Goal: Information Seeking & Learning: Find specific fact

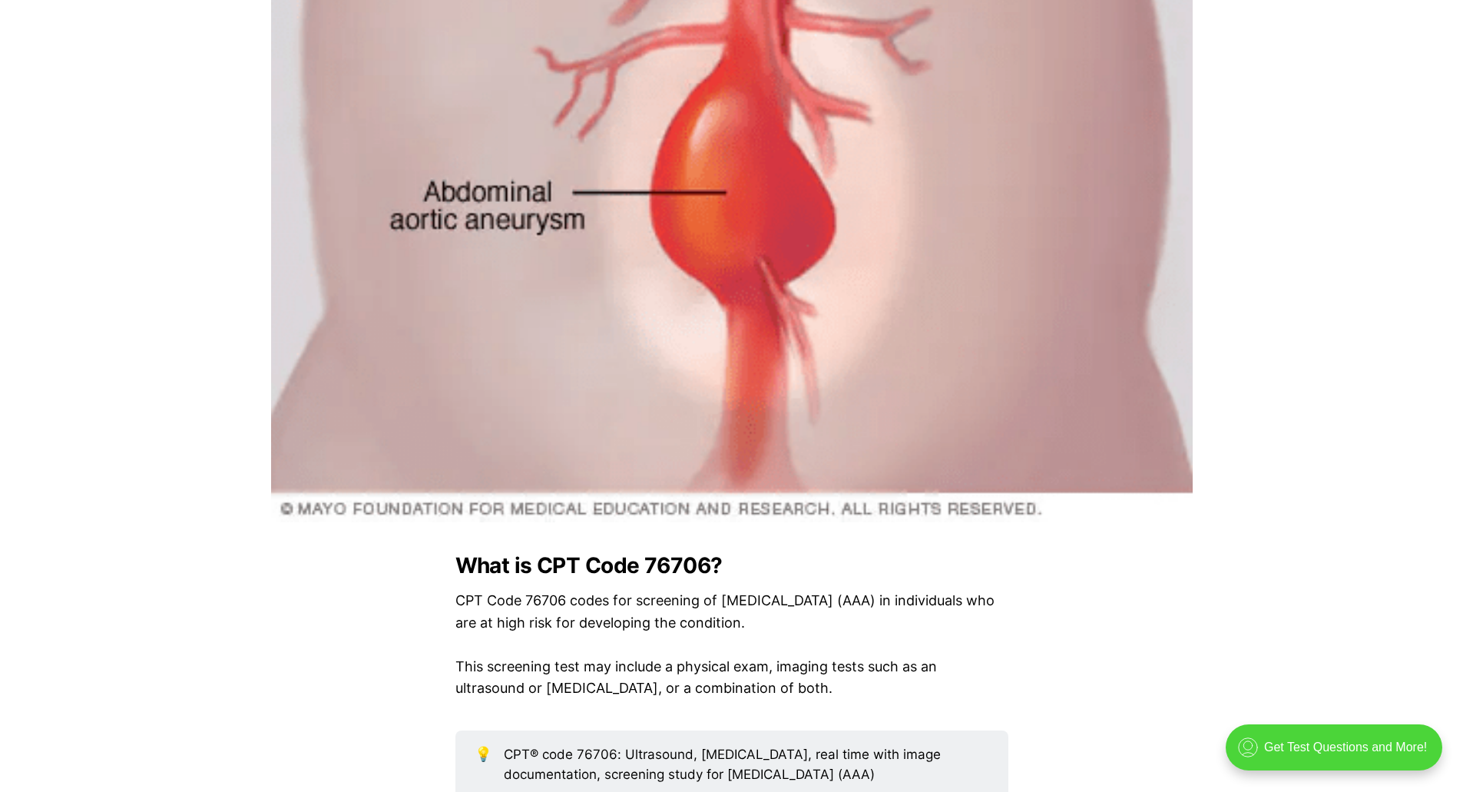
scroll to position [1536, 0]
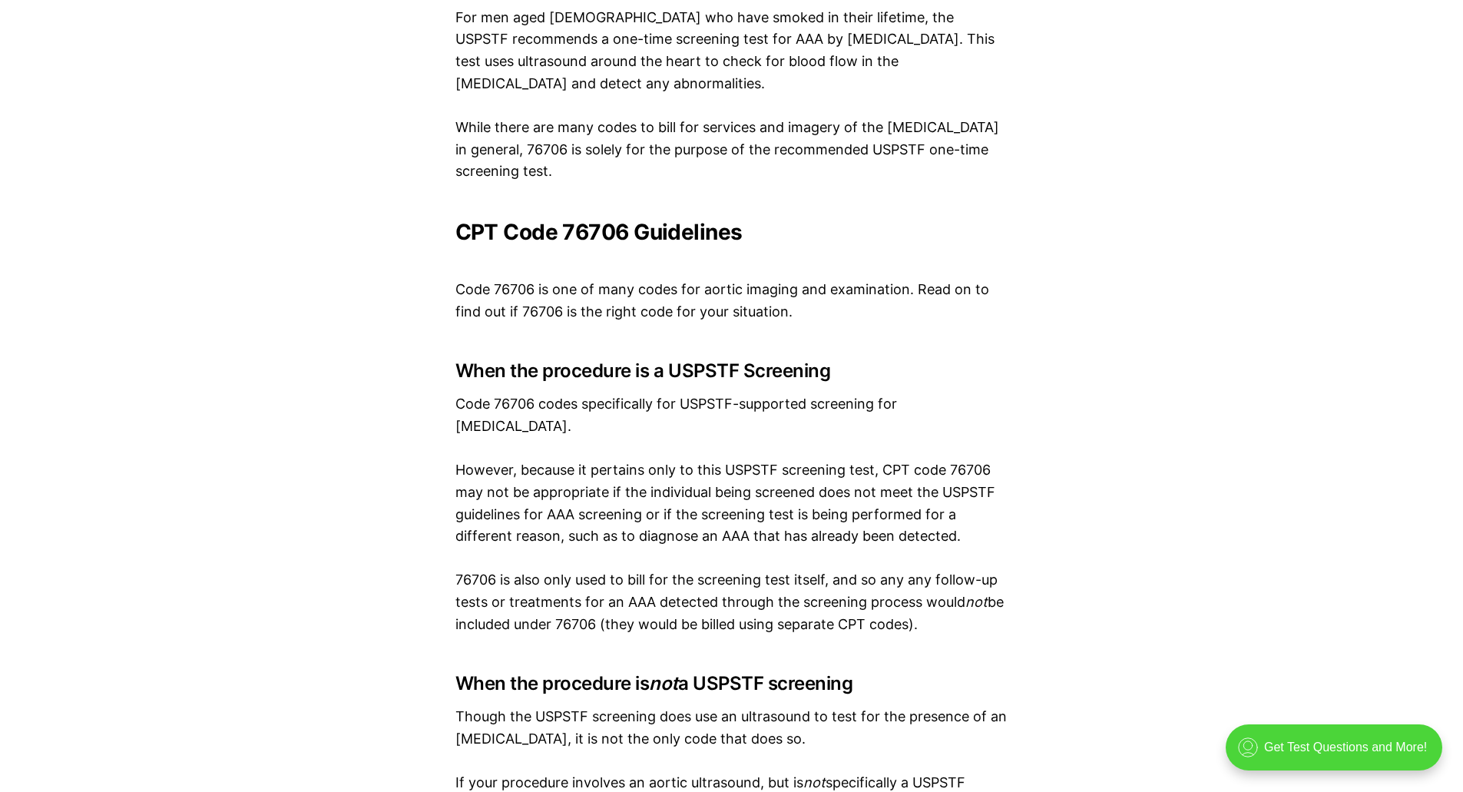
scroll to position [2612, 0]
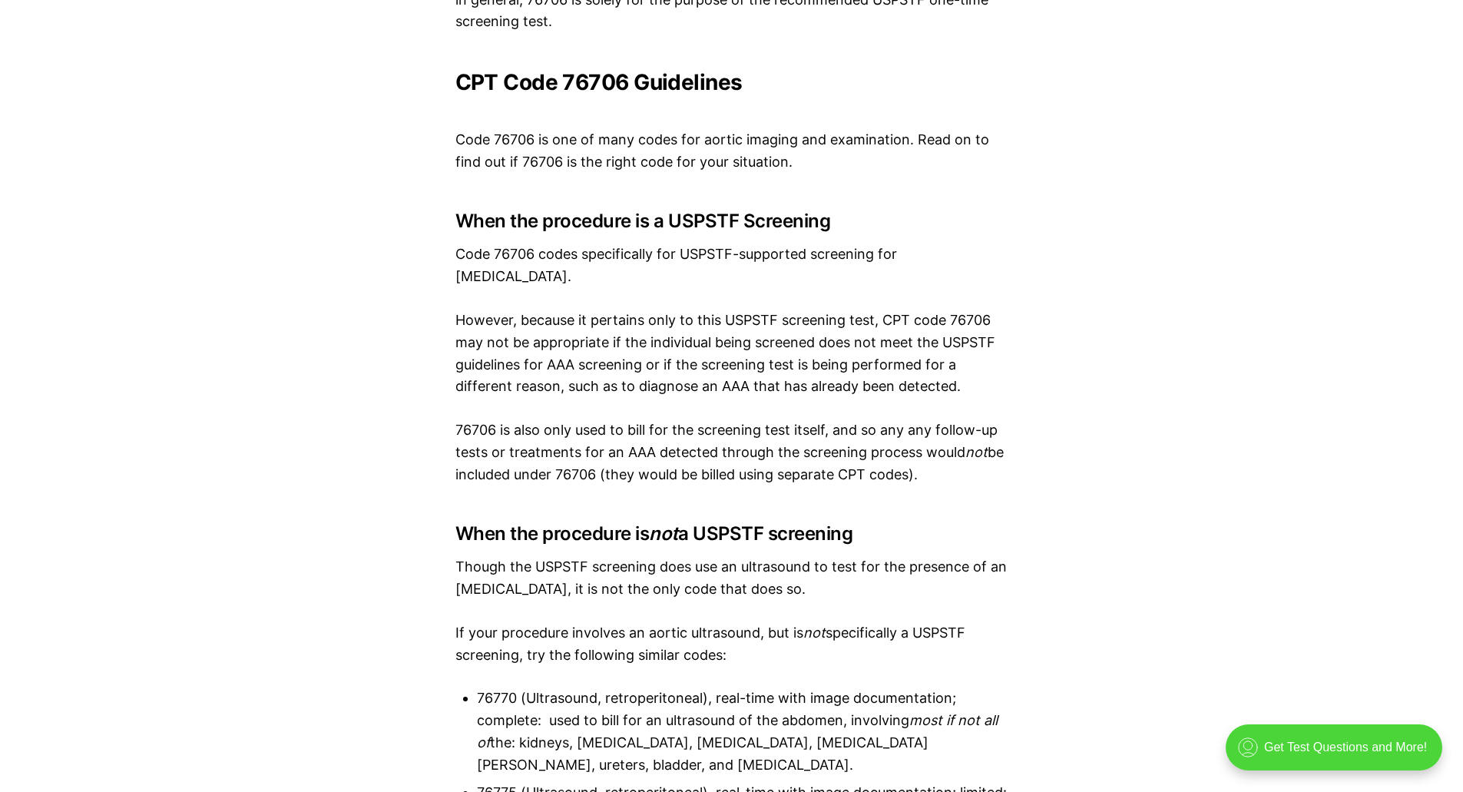
click at [1210, 539] on div "What is CPT Code 76706? CPT Code 76706 codes for screening of [MEDICAL_DATA] (A…" at bounding box center [731, 560] width 1463 height 2644
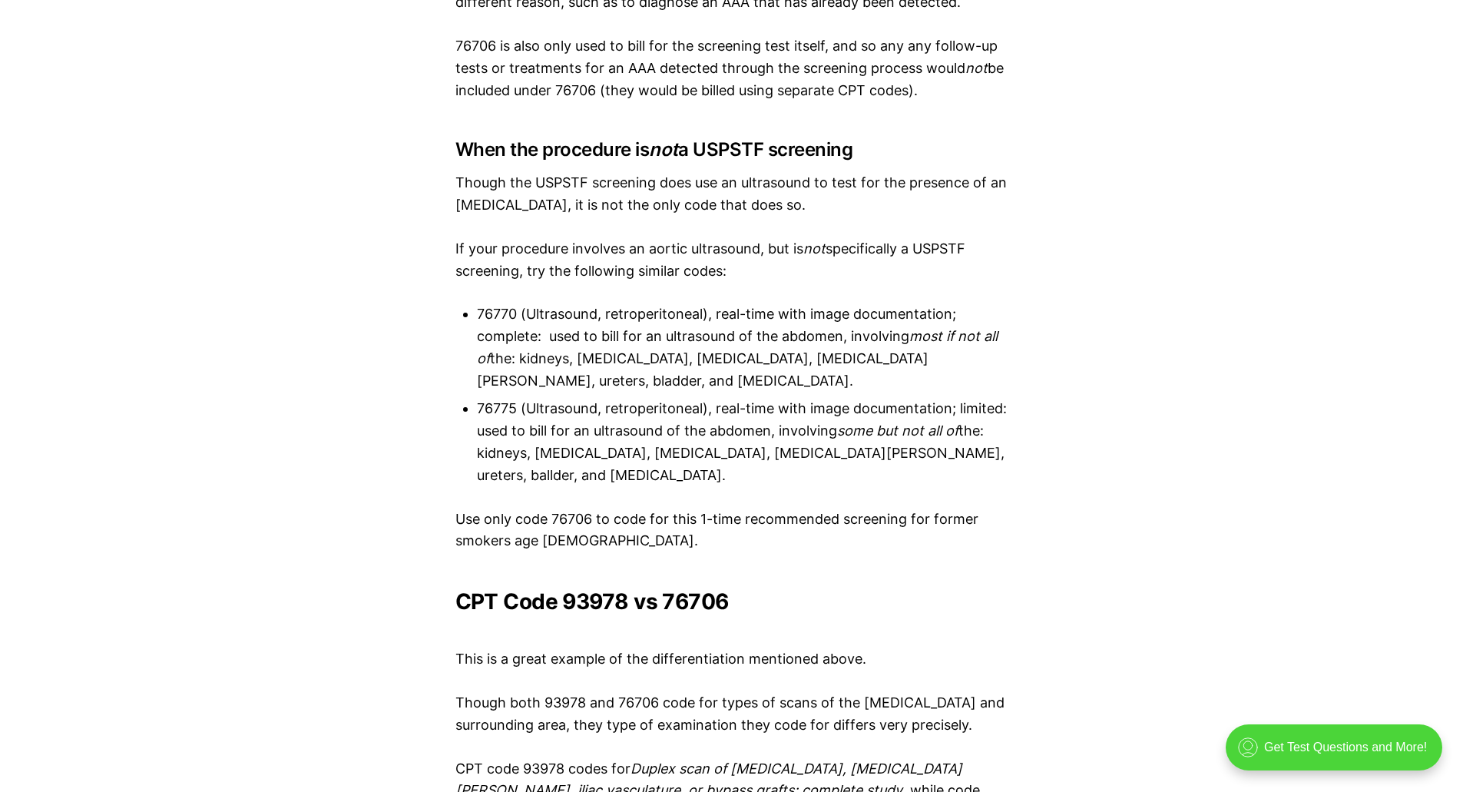
scroll to position [2842, 0]
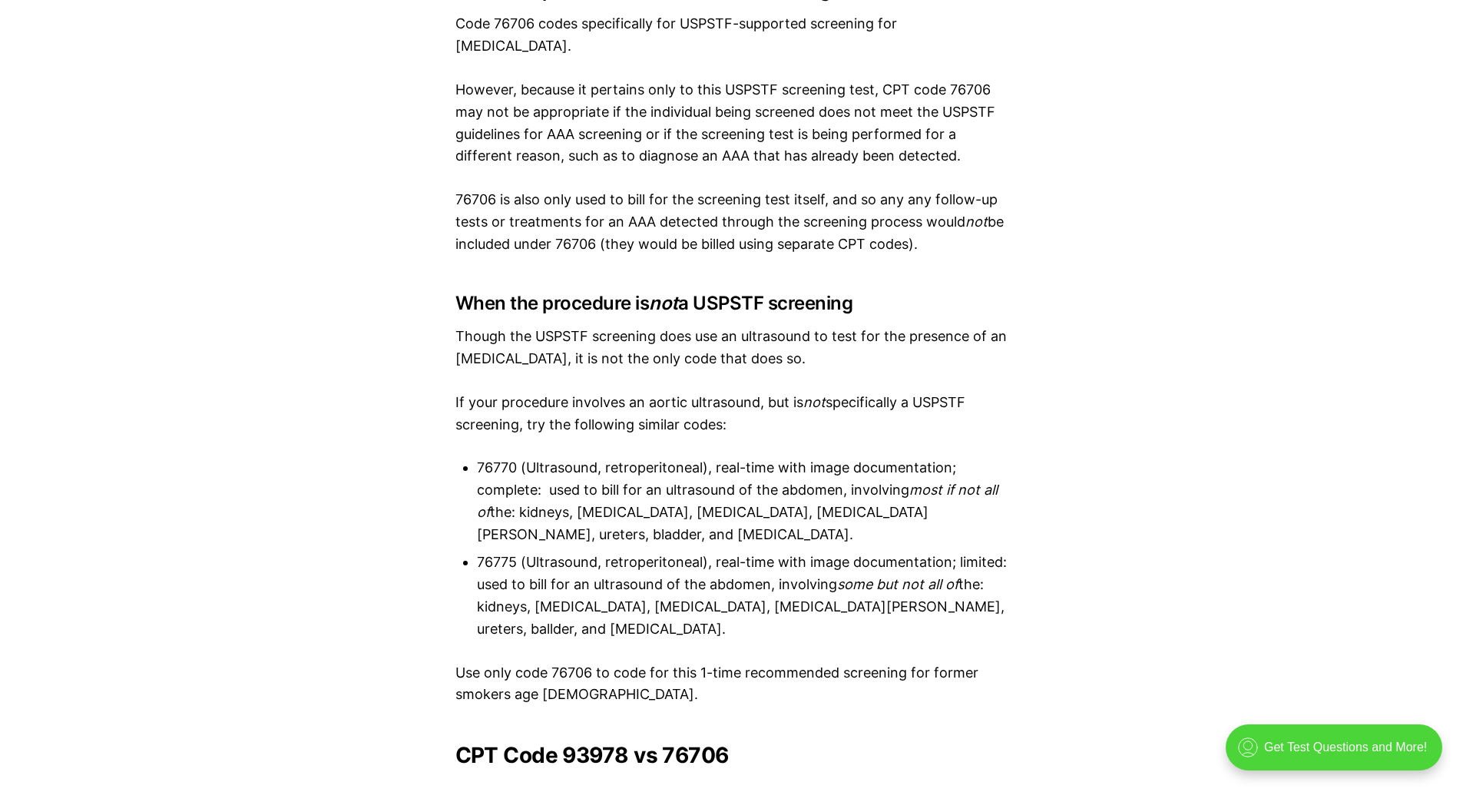
click at [1168, 507] on div "What is CPT Code 76706? CPT Code 76706 codes for screening of [MEDICAL_DATA] (A…" at bounding box center [731, 329] width 1463 height 2644
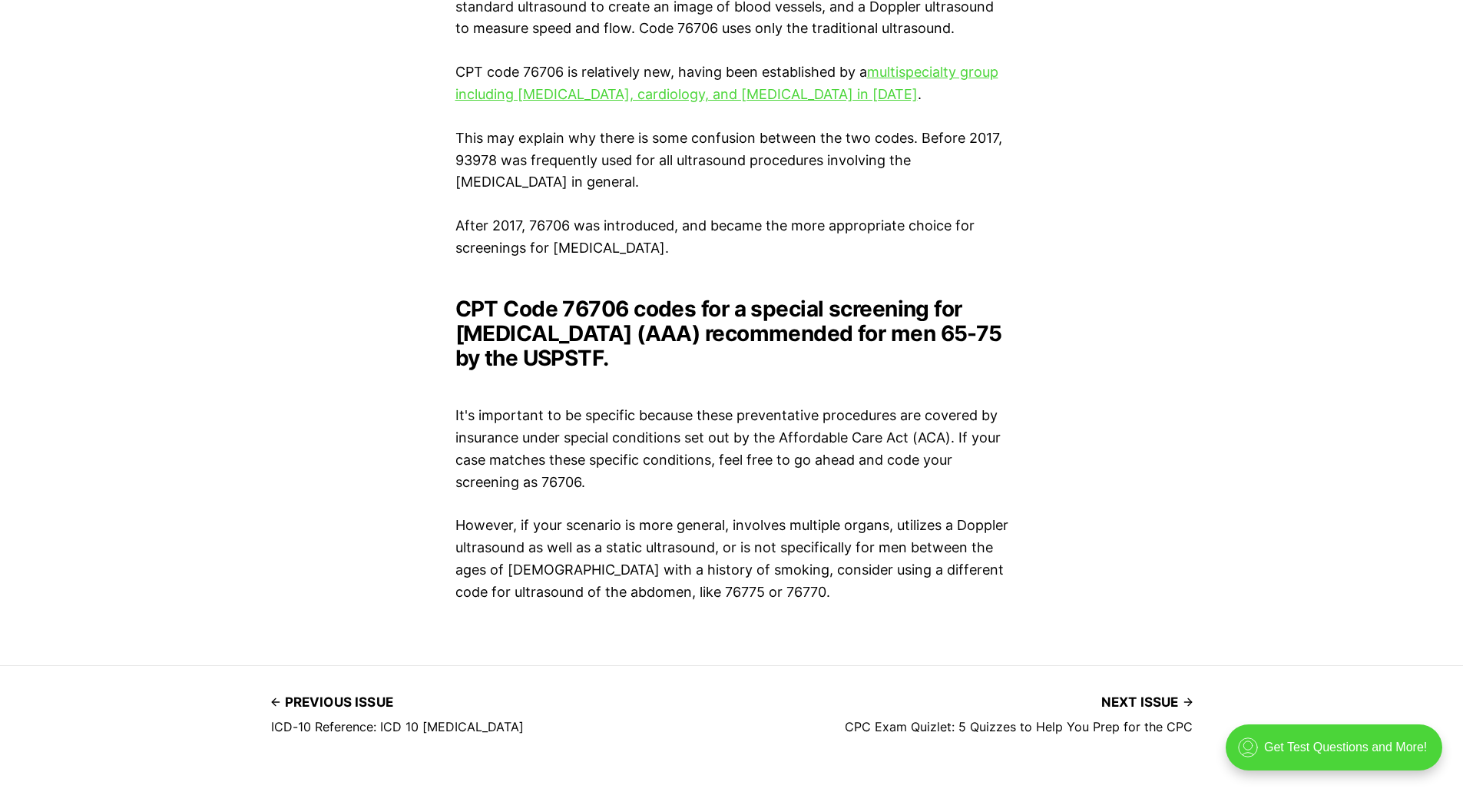
scroll to position [3918, 0]
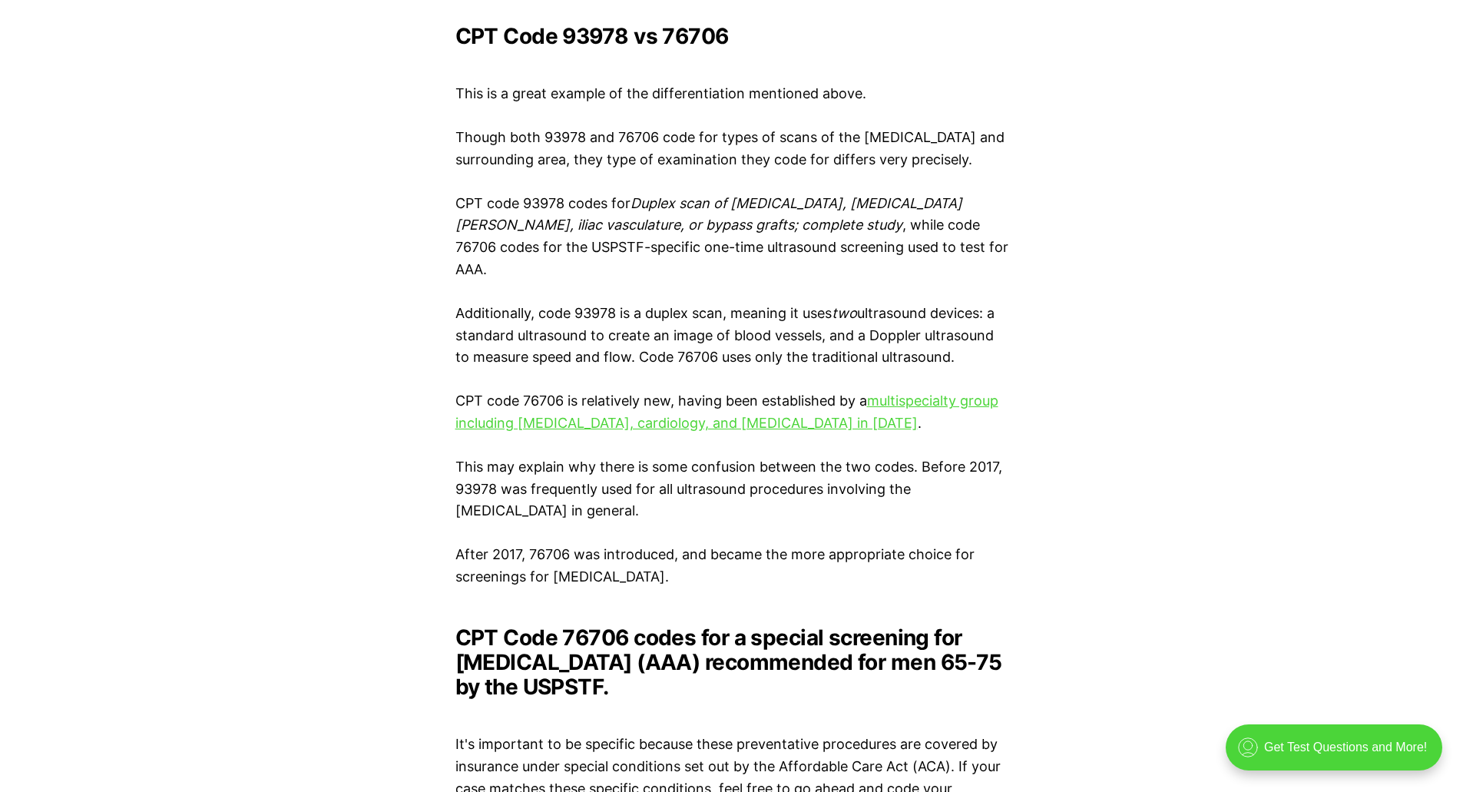
scroll to position [3534, 0]
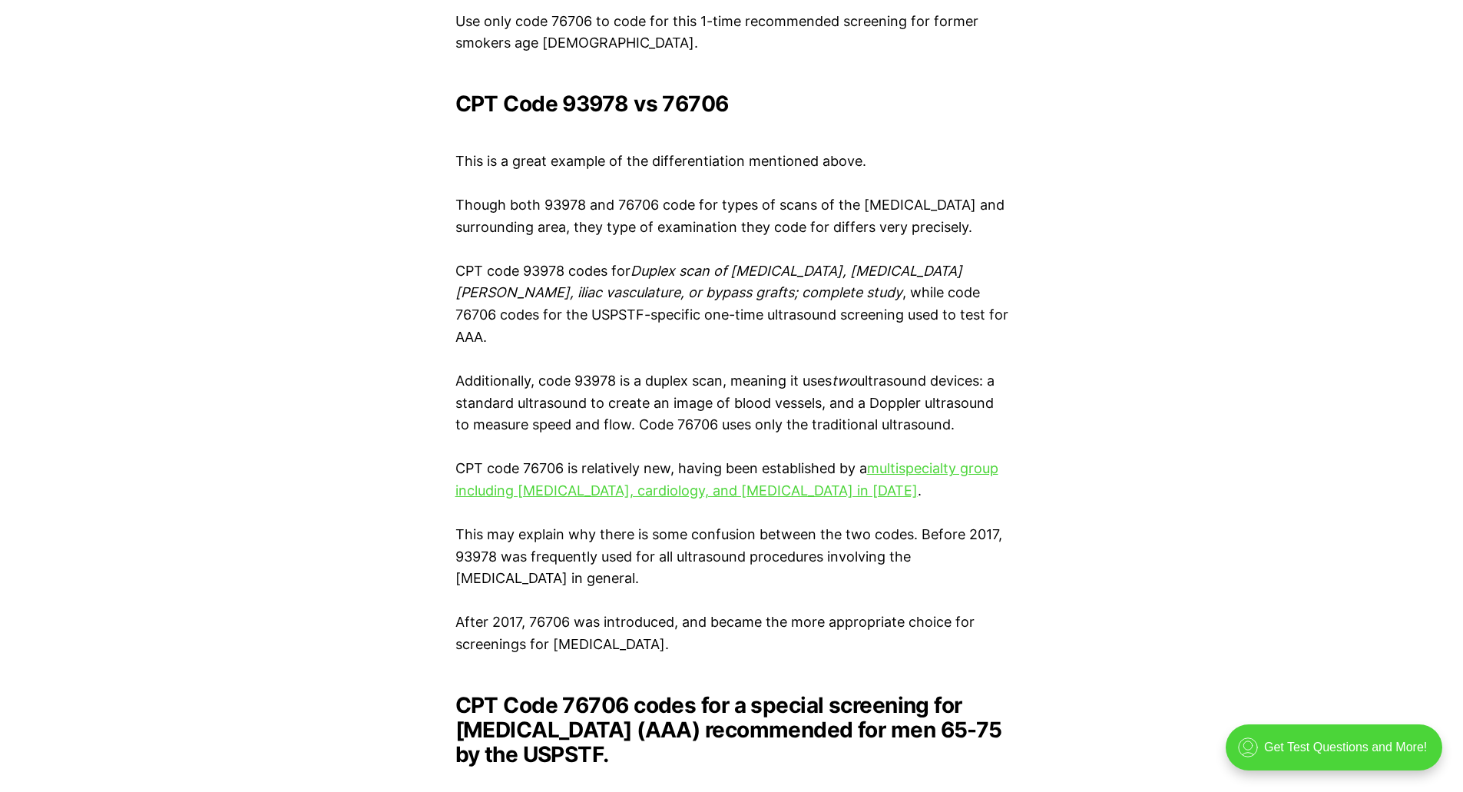
scroll to position [3457, 0]
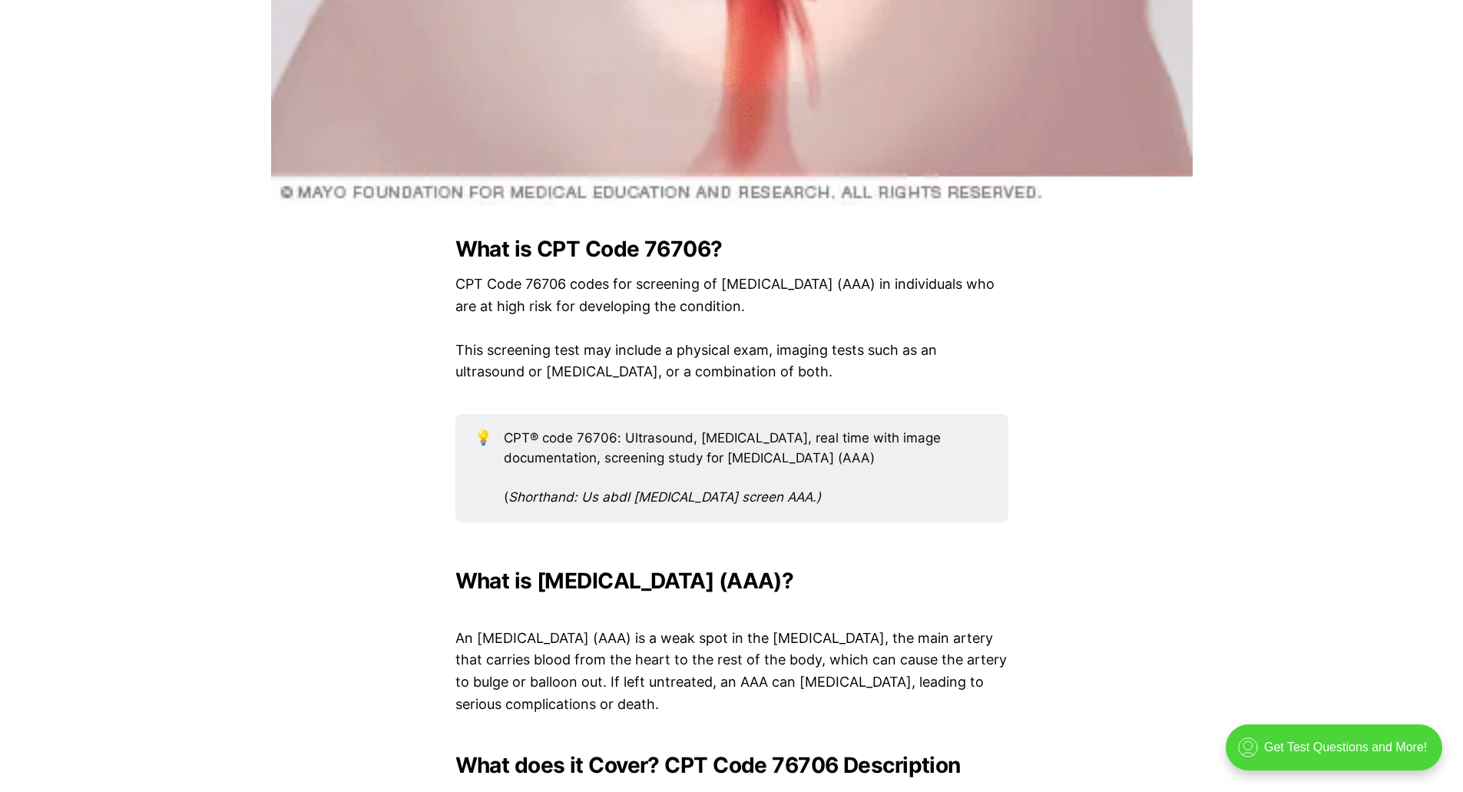
scroll to position [1921, 0]
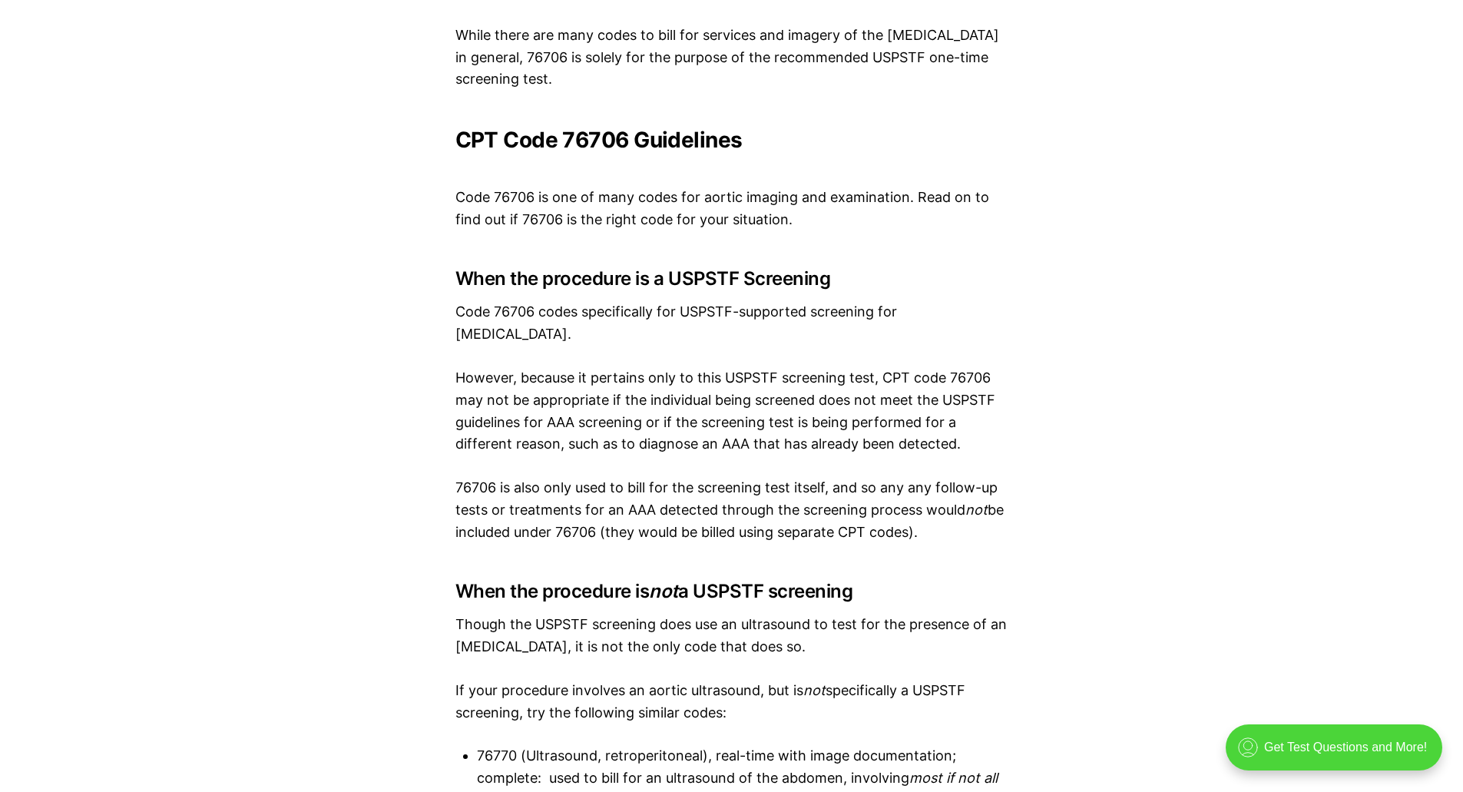
scroll to position [2842, 0]
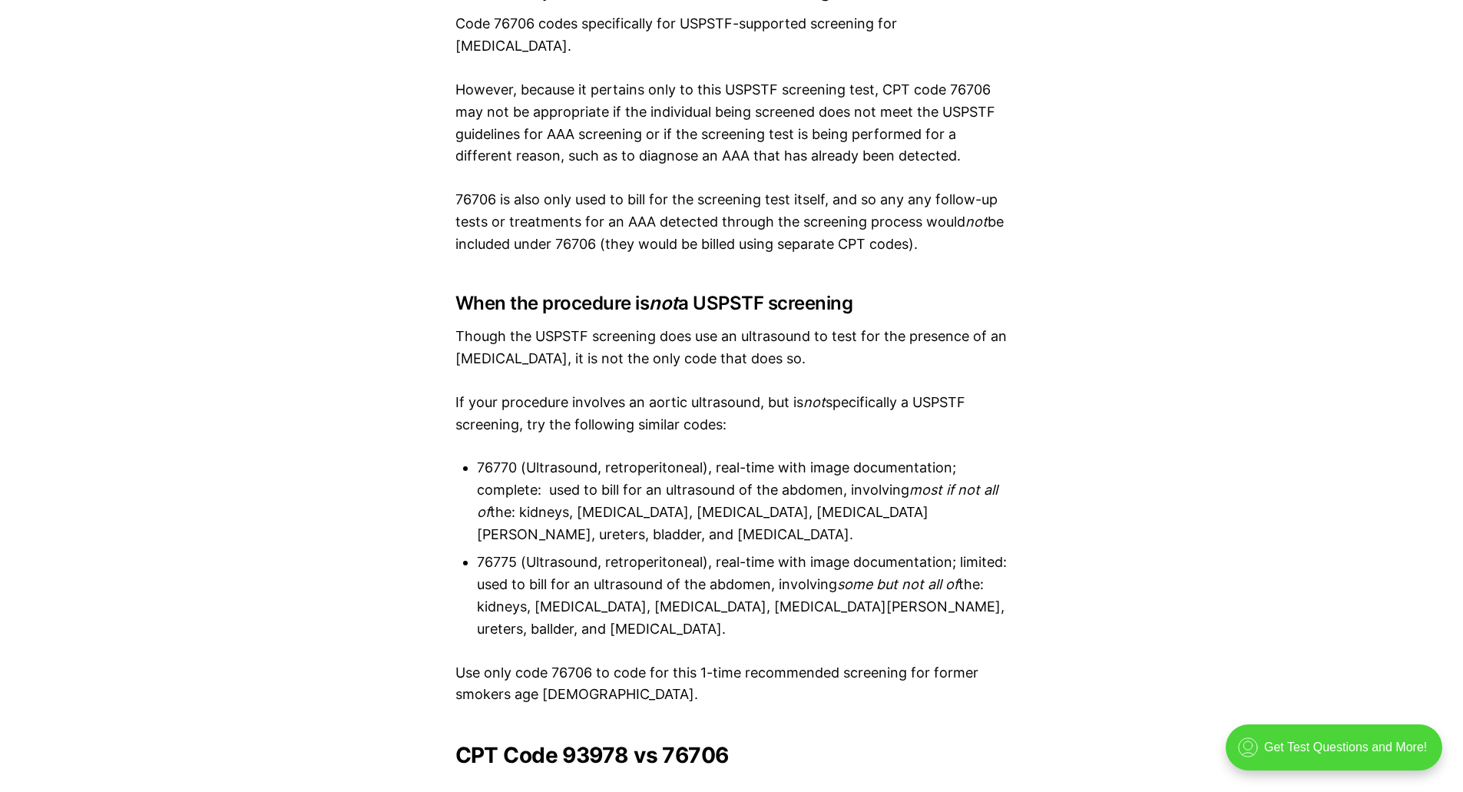
click at [1223, 434] on div "What is CPT Code 76706? CPT Code 76706 codes for screening of [MEDICAL_DATA] (A…" at bounding box center [731, 329] width 1463 height 2644
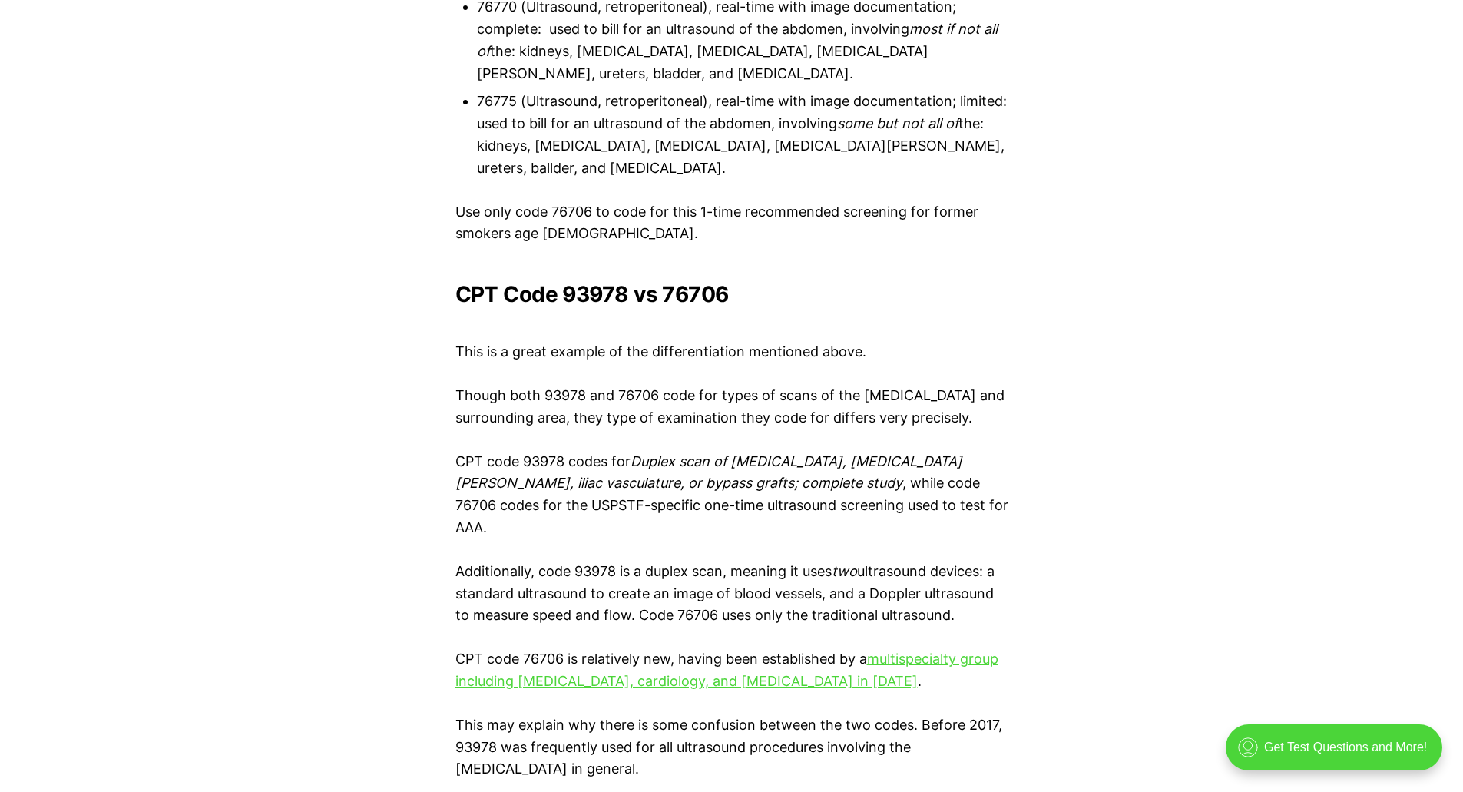
scroll to position [3457, 0]
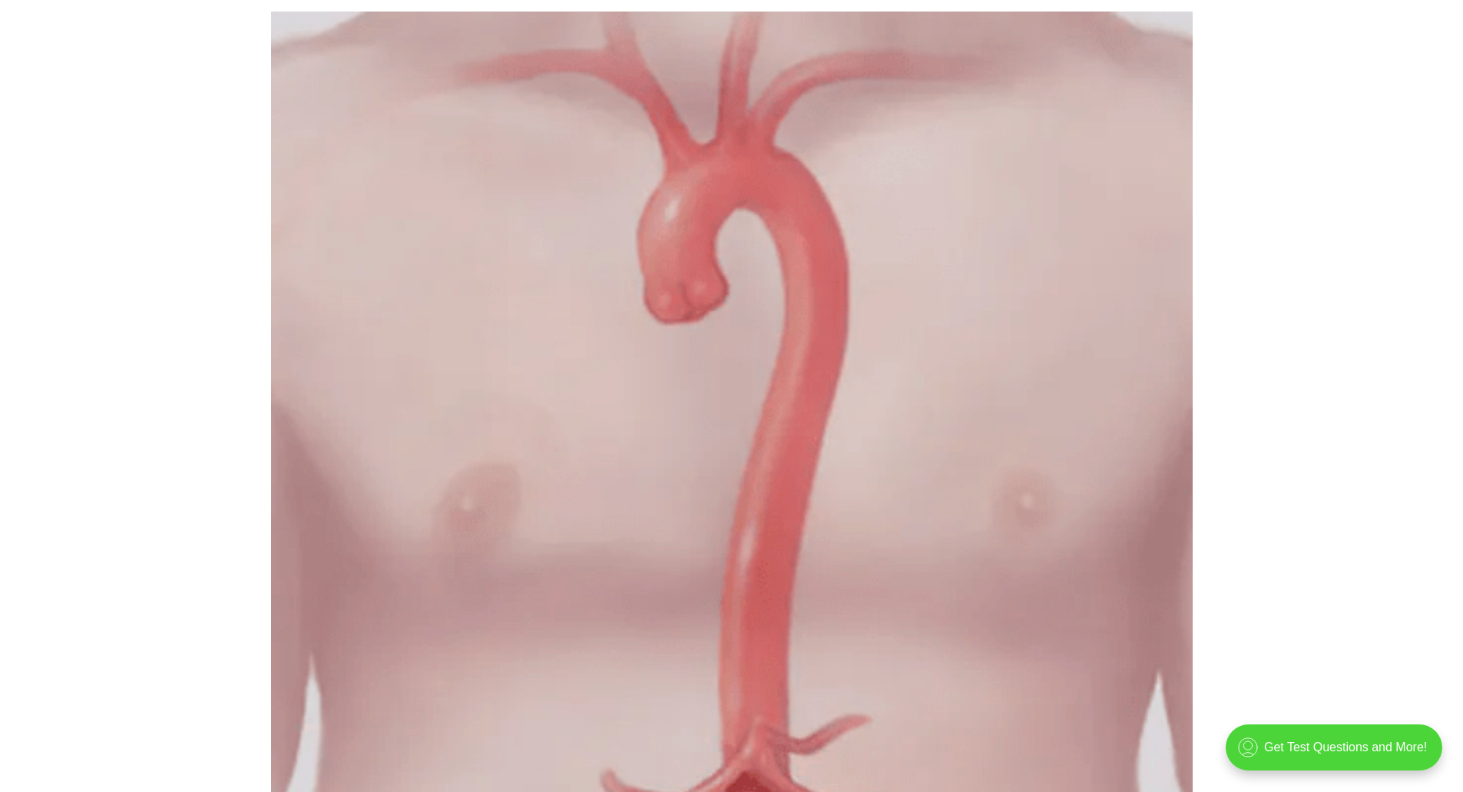
scroll to position [0, 0]
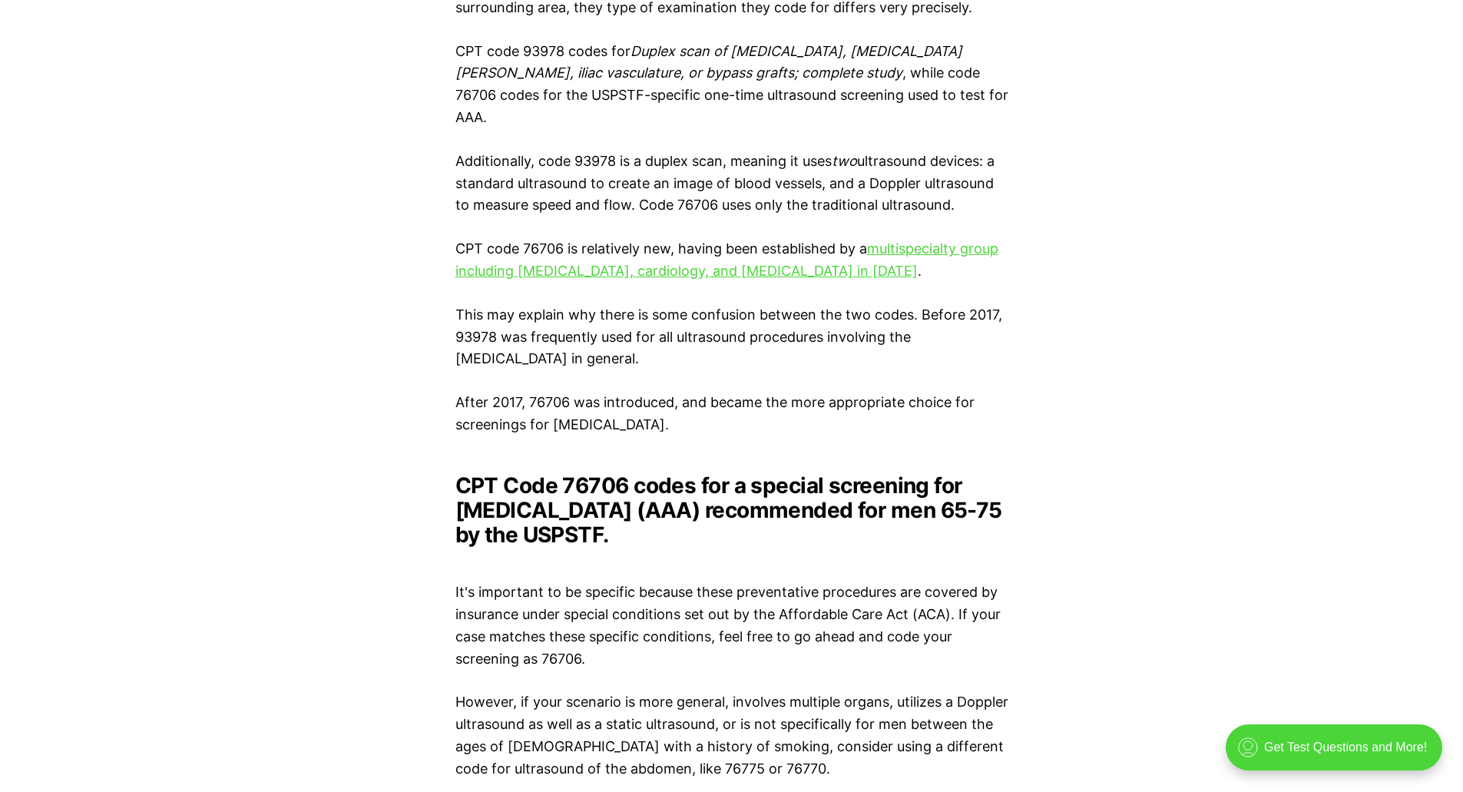
scroll to position [3918, 0]
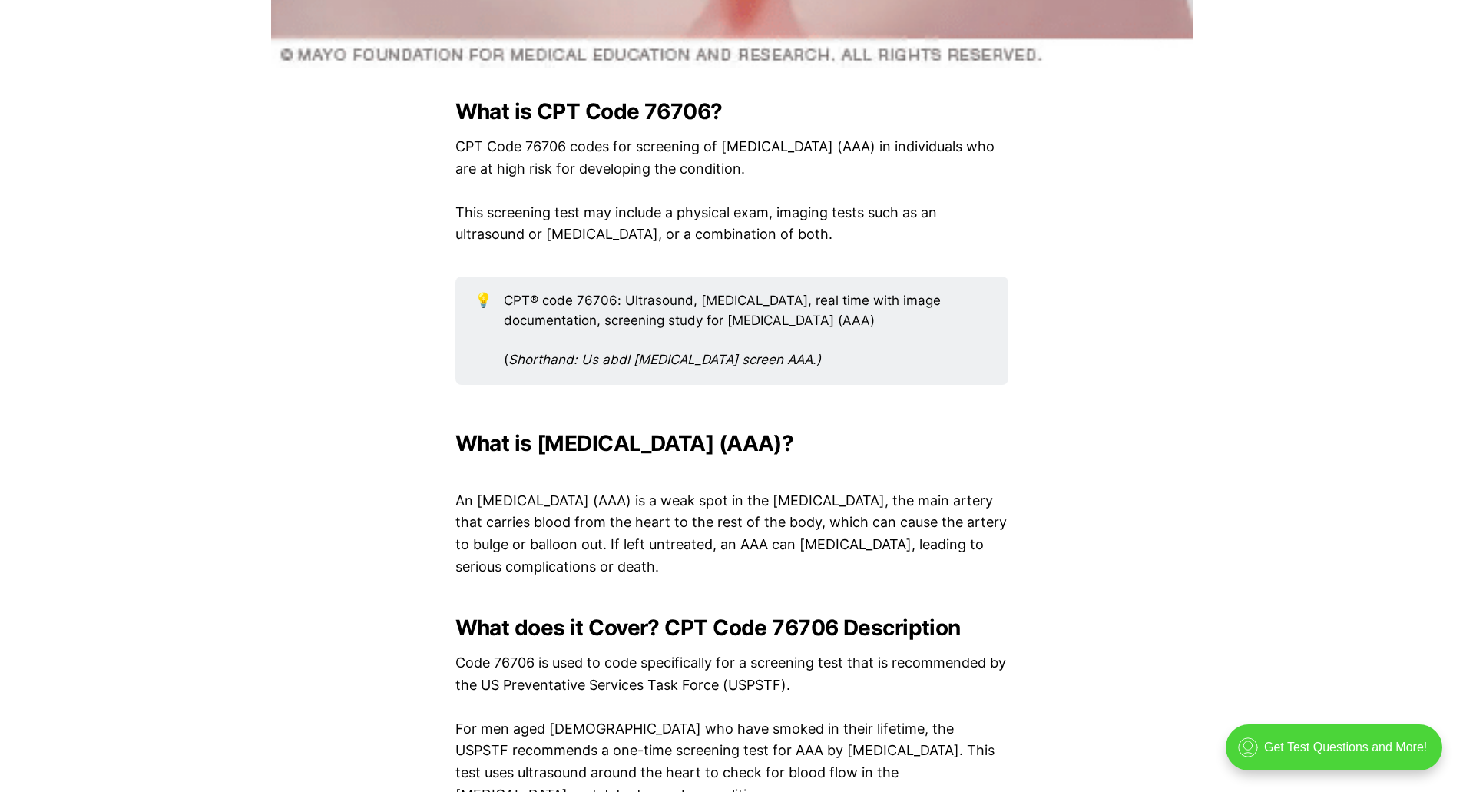
scroll to position [1460, 0]
